Goal: Transaction & Acquisition: Purchase product/service

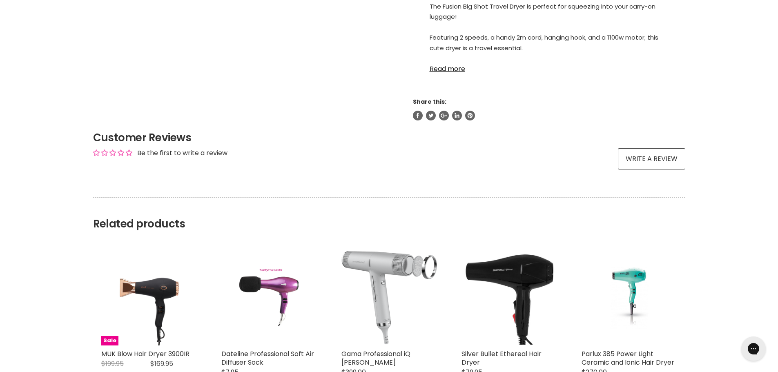
scroll to position [409, 0]
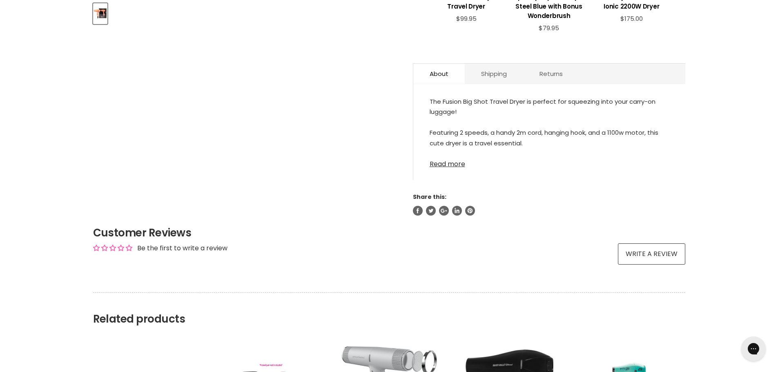
click at [456, 164] on link "Read more" at bounding box center [549, 162] width 239 height 12
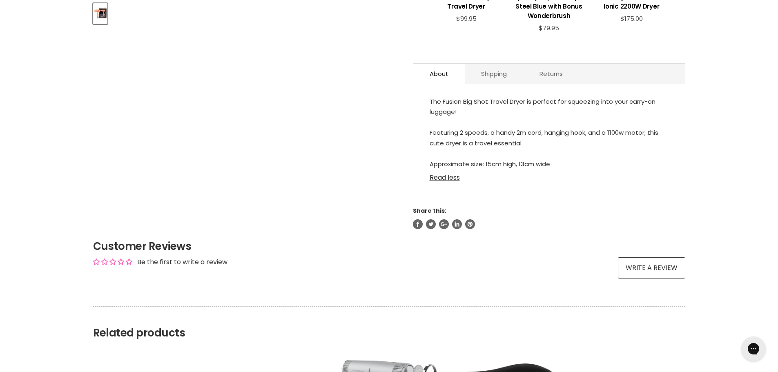
click at [442, 177] on link "Read less" at bounding box center [549, 175] width 239 height 12
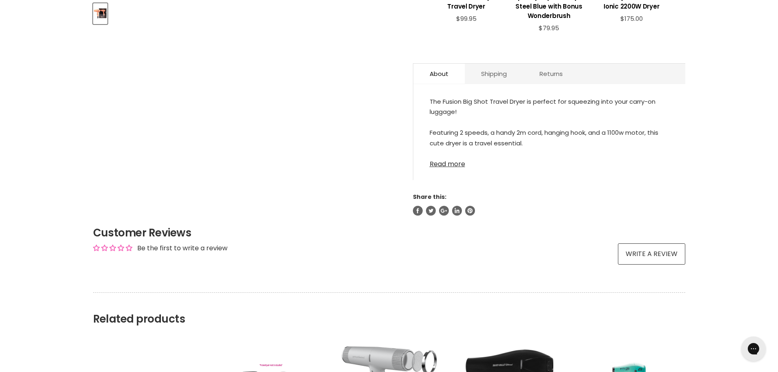
click at [447, 161] on link "Read more" at bounding box center [549, 162] width 239 height 12
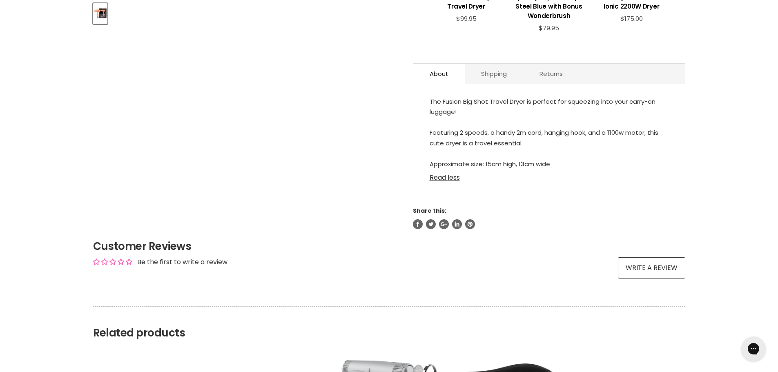
click at [446, 179] on link "Read less" at bounding box center [549, 175] width 239 height 12
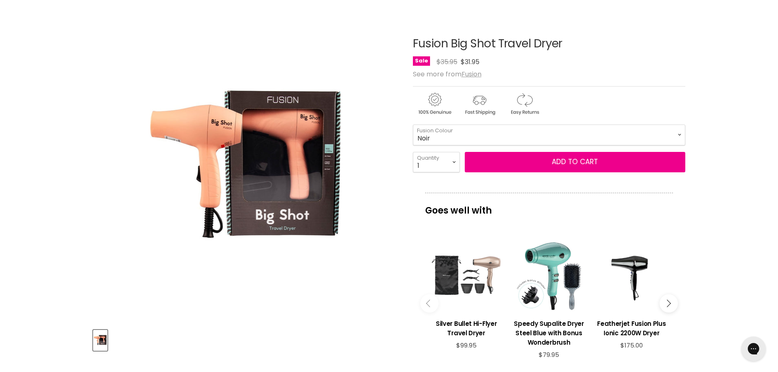
scroll to position [0, 0]
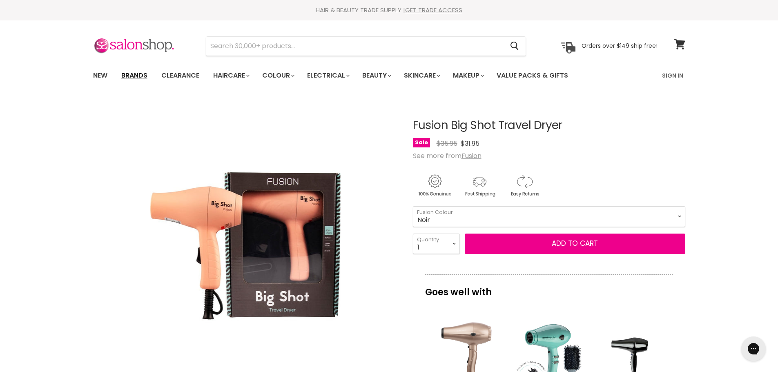
click at [129, 71] on link "Brands" at bounding box center [134, 75] width 38 height 17
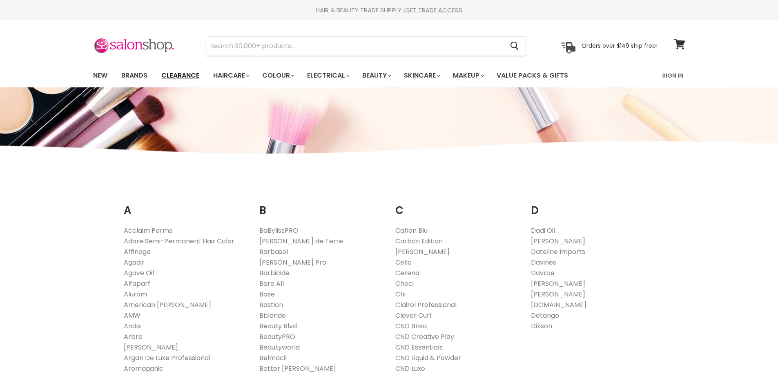
click at [186, 76] on link "Clearance" at bounding box center [180, 75] width 50 height 17
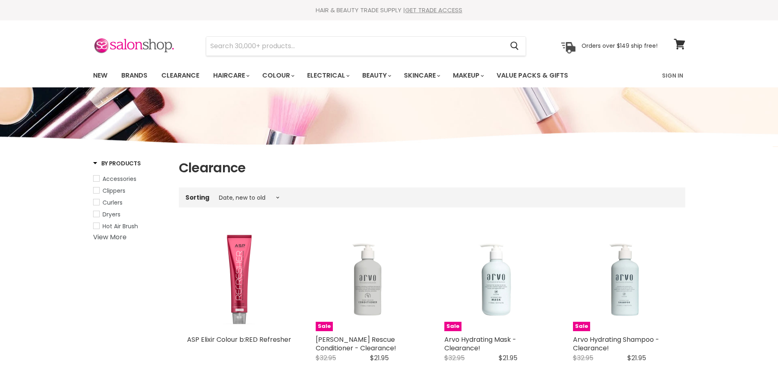
select select "created-descending"
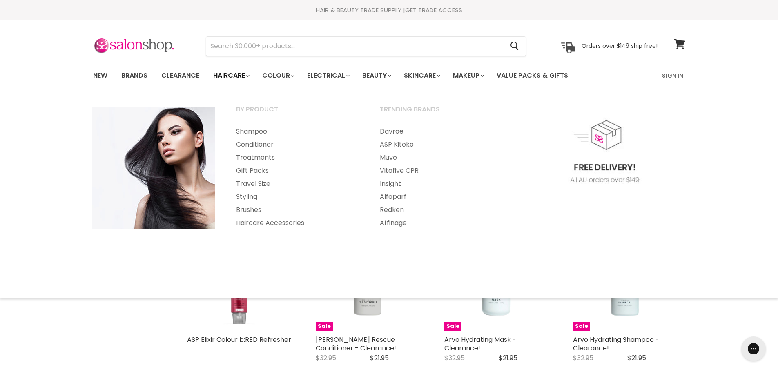
click at [228, 75] on link "Haircare" at bounding box center [230, 75] width 47 height 17
click at [239, 207] on link "Brushes" at bounding box center [297, 210] width 142 height 13
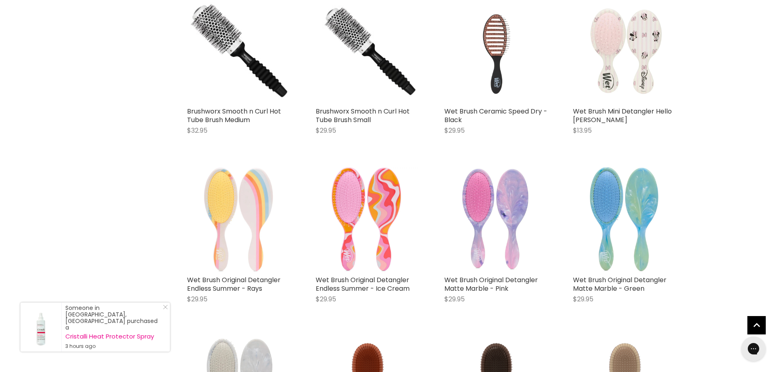
scroll to position [1757, 0]
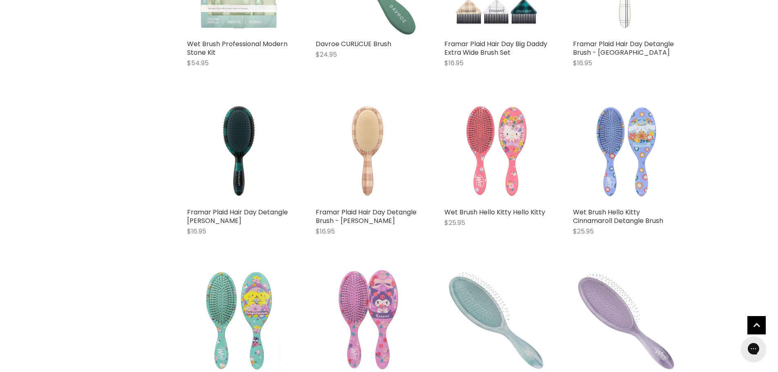
scroll to position [3964, 0]
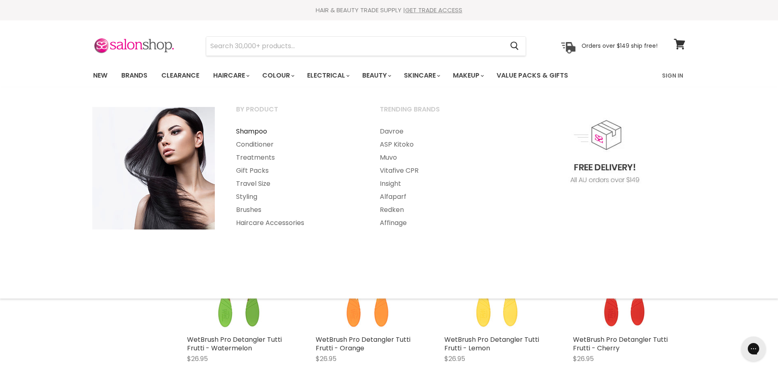
click at [251, 129] on link "Shampoo" at bounding box center [297, 131] width 142 height 13
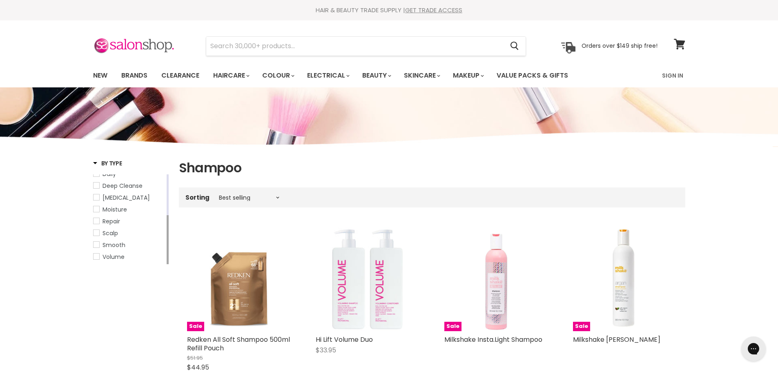
drag, startPoint x: 168, startPoint y: 218, endPoint x: 157, endPoint y: 276, distance: 59.1
click at [162, 270] on div "By Type Anti Hair Loss Blonde Bond Builder 'Plex' Brunette Colour Protect Curl …" at bounding box center [131, 215] width 76 height 113
click at [128, 69] on link "Brands" at bounding box center [134, 75] width 38 height 17
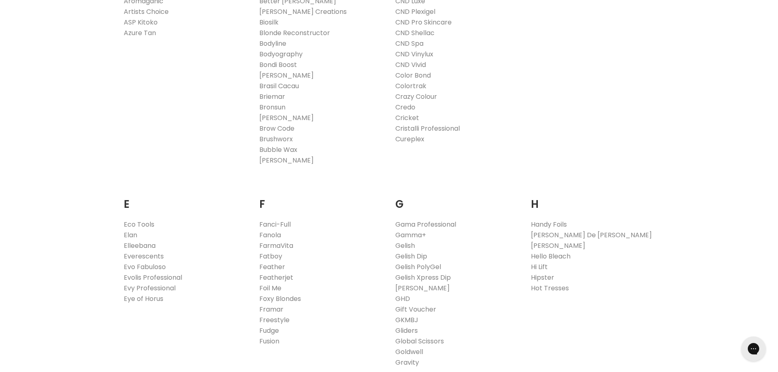
scroll to position [531, 0]
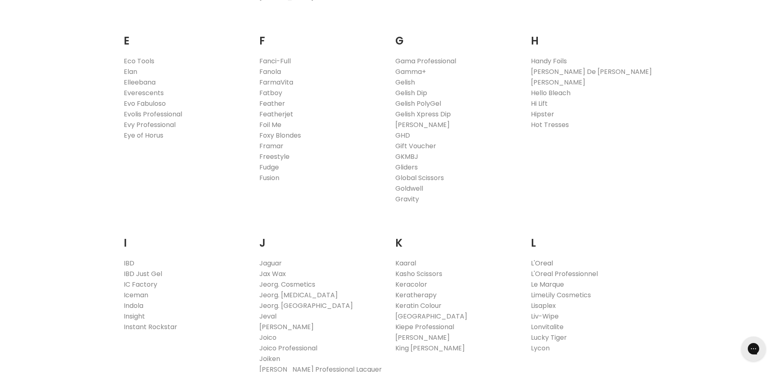
click at [543, 261] on link "L'Oreal" at bounding box center [542, 263] width 22 height 9
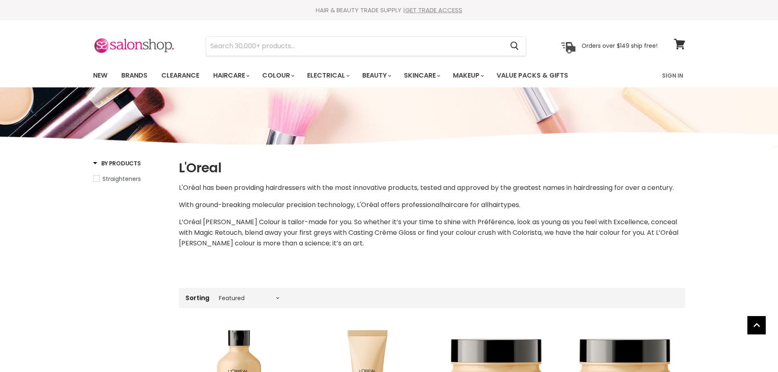
select select "manual"
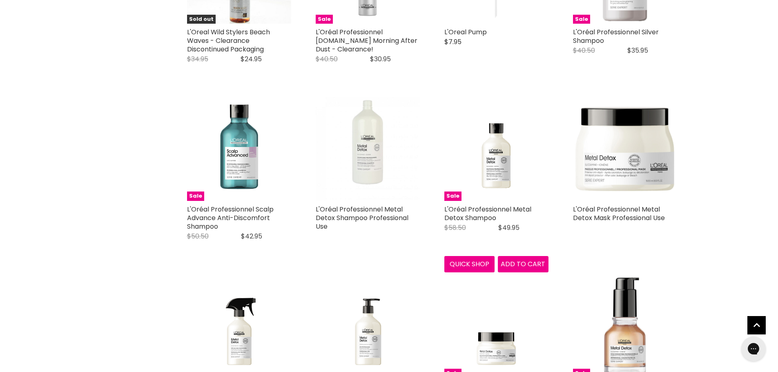
scroll to position [2002, 0]
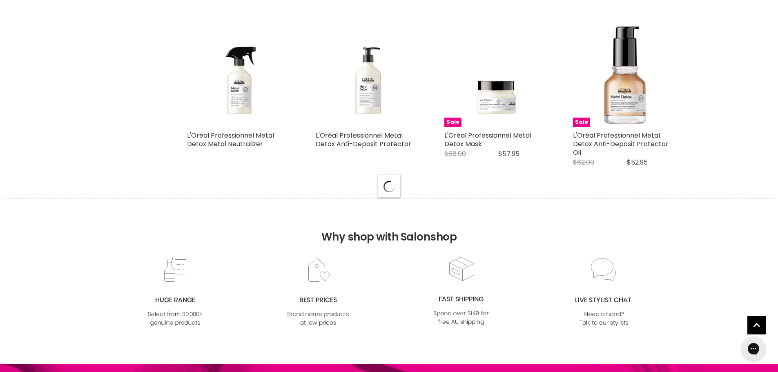
scroll to position [2206, 0]
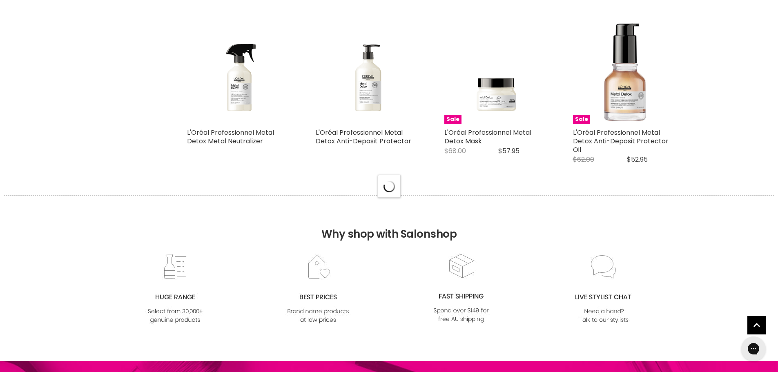
select select "manual"
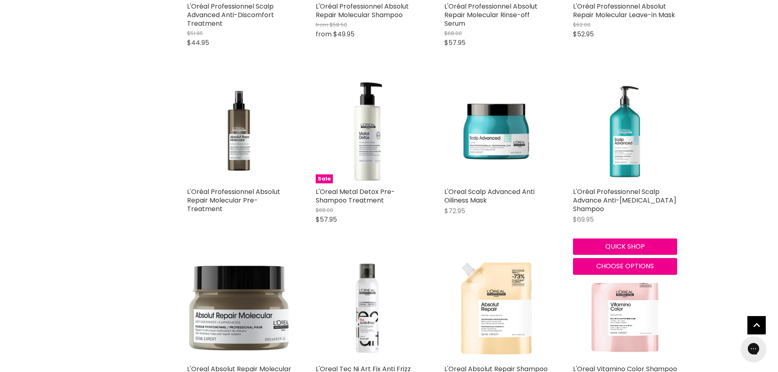
scroll to position [2697, 0]
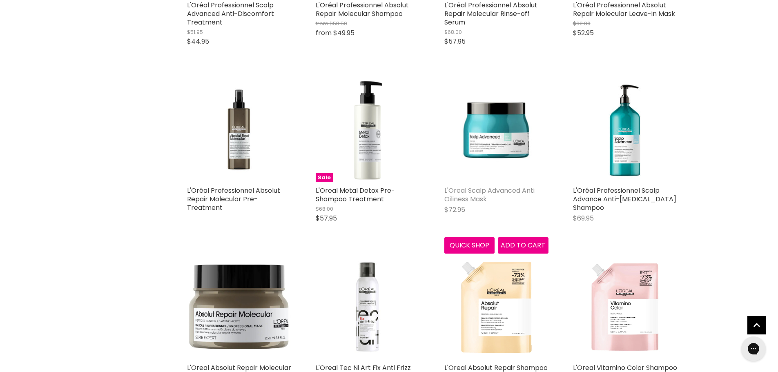
click at [501, 186] on link "L'Oreal Scalp Advanced Anti Oiliness Mask" at bounding box center [490, 195] width 90 height 18
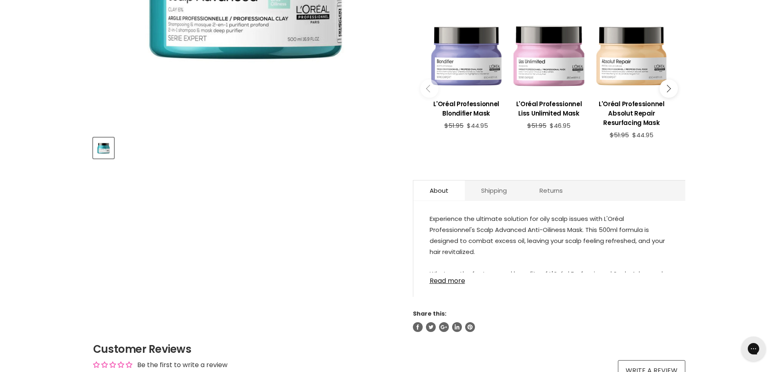
scroll to position [327, 0]
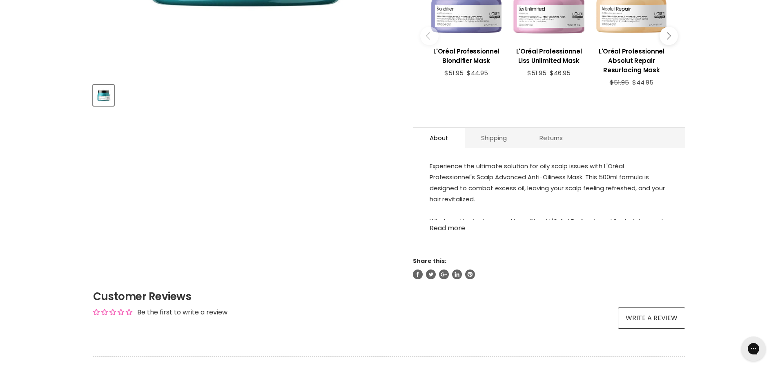
click at [458, 230] on link "Read more" at bounding box center [549, 226] width 239 height 12
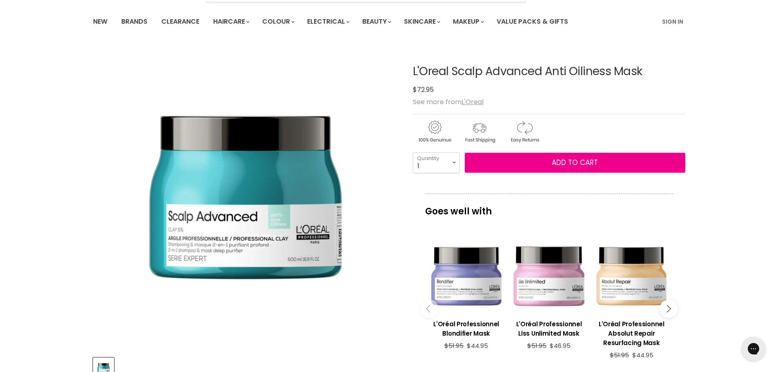
scroll to position [0, 0]
